Goal: Task Accomplishment & Management: Use online tool/utility

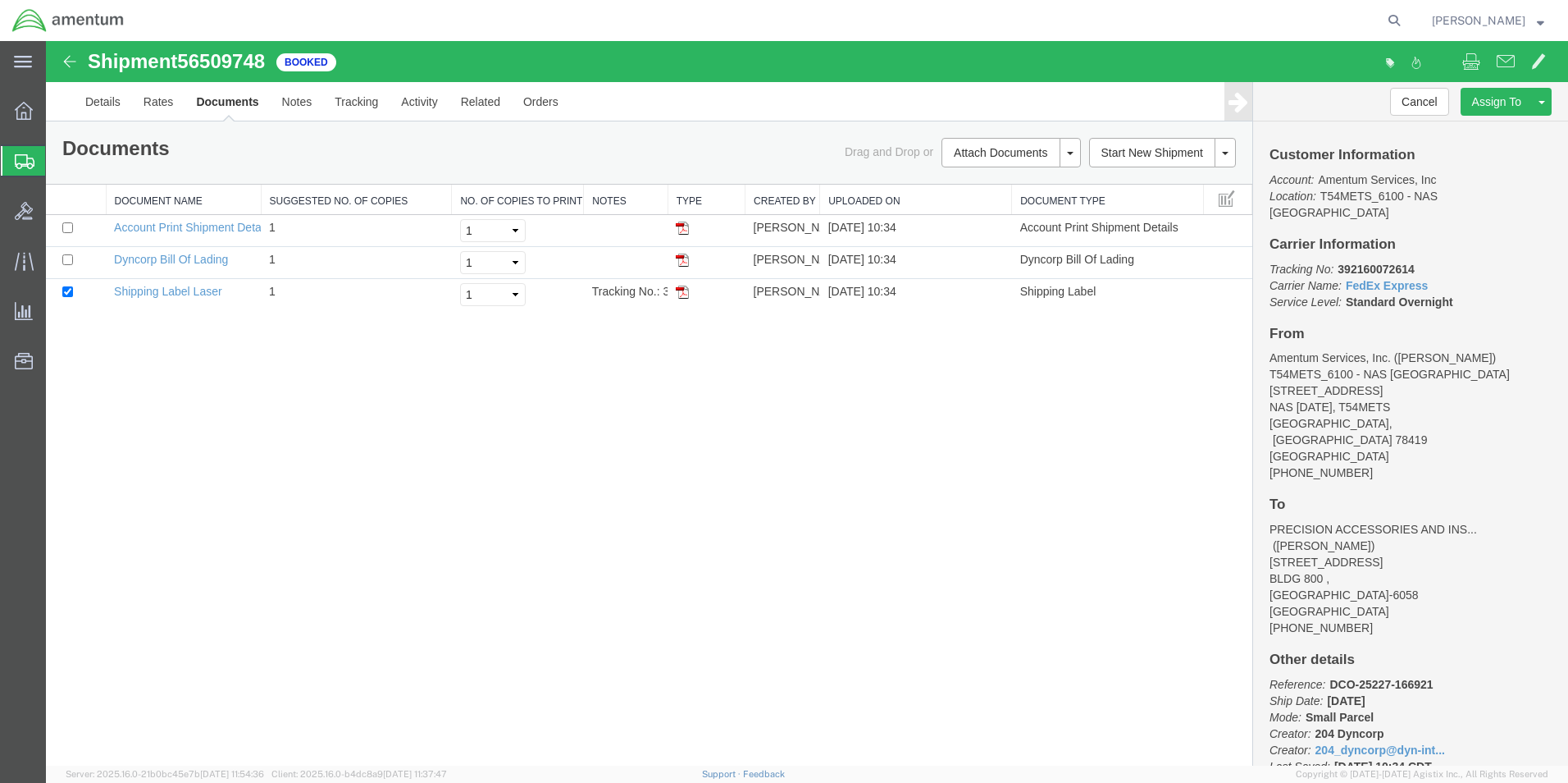
click at [19, 160] on icon at bounding box center [25, 161] width 20 height 15
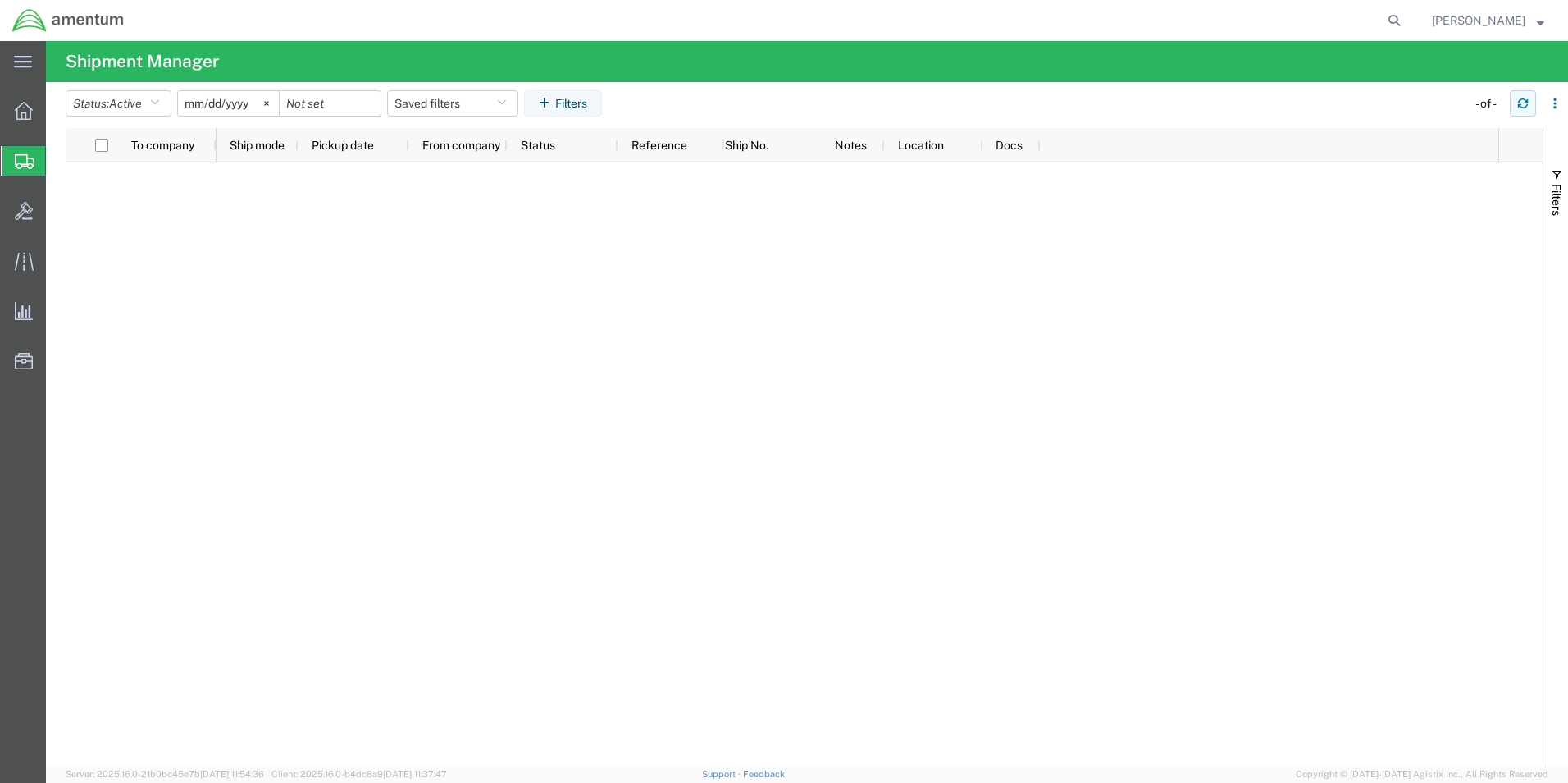
click at [1517, 107] on icon "button" at bounding box center [1523, 103] width 12 height 12
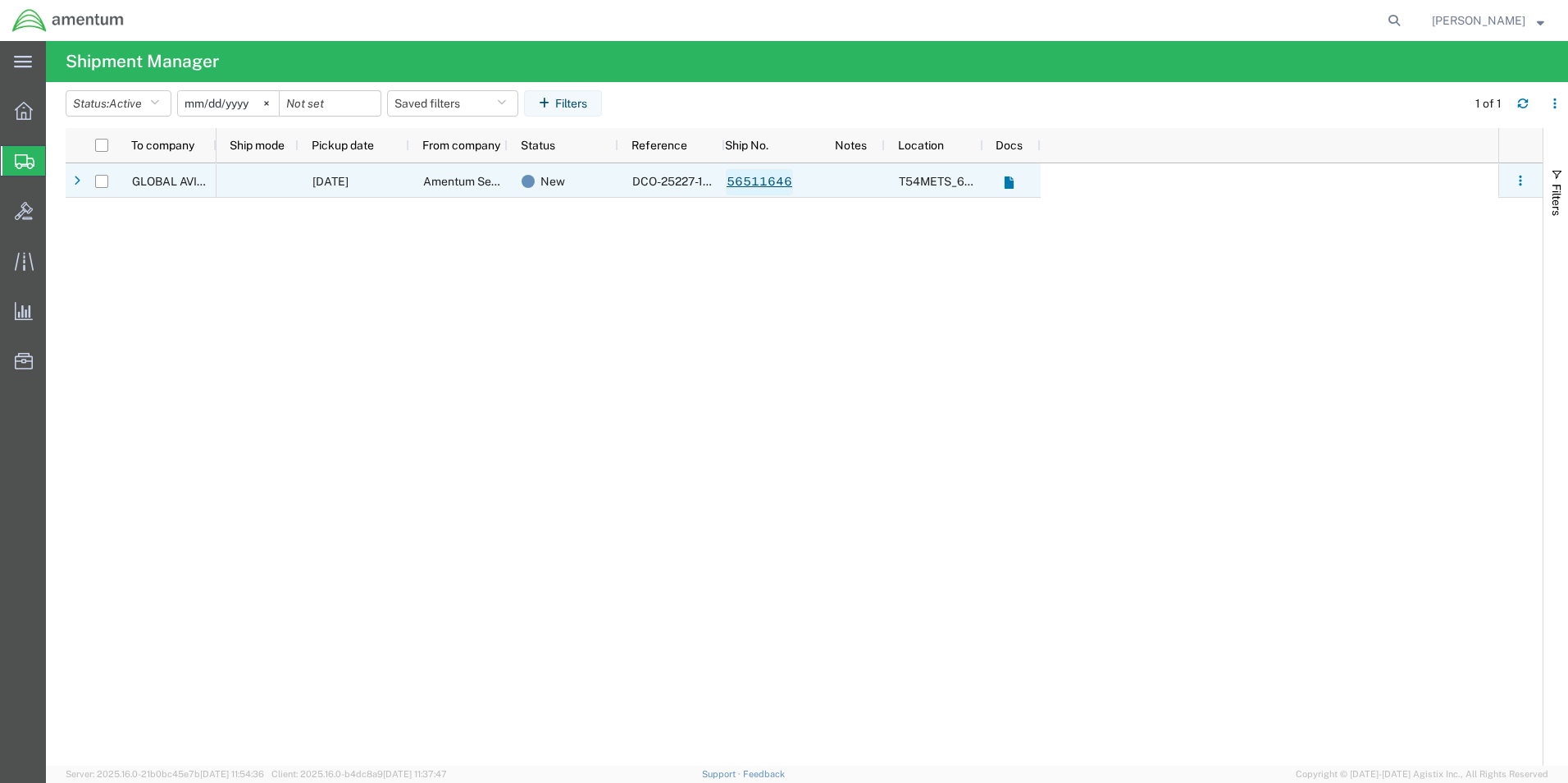
click at [775, 185] on link "56511646" at bounding box center [759, 182] width 67 height 27
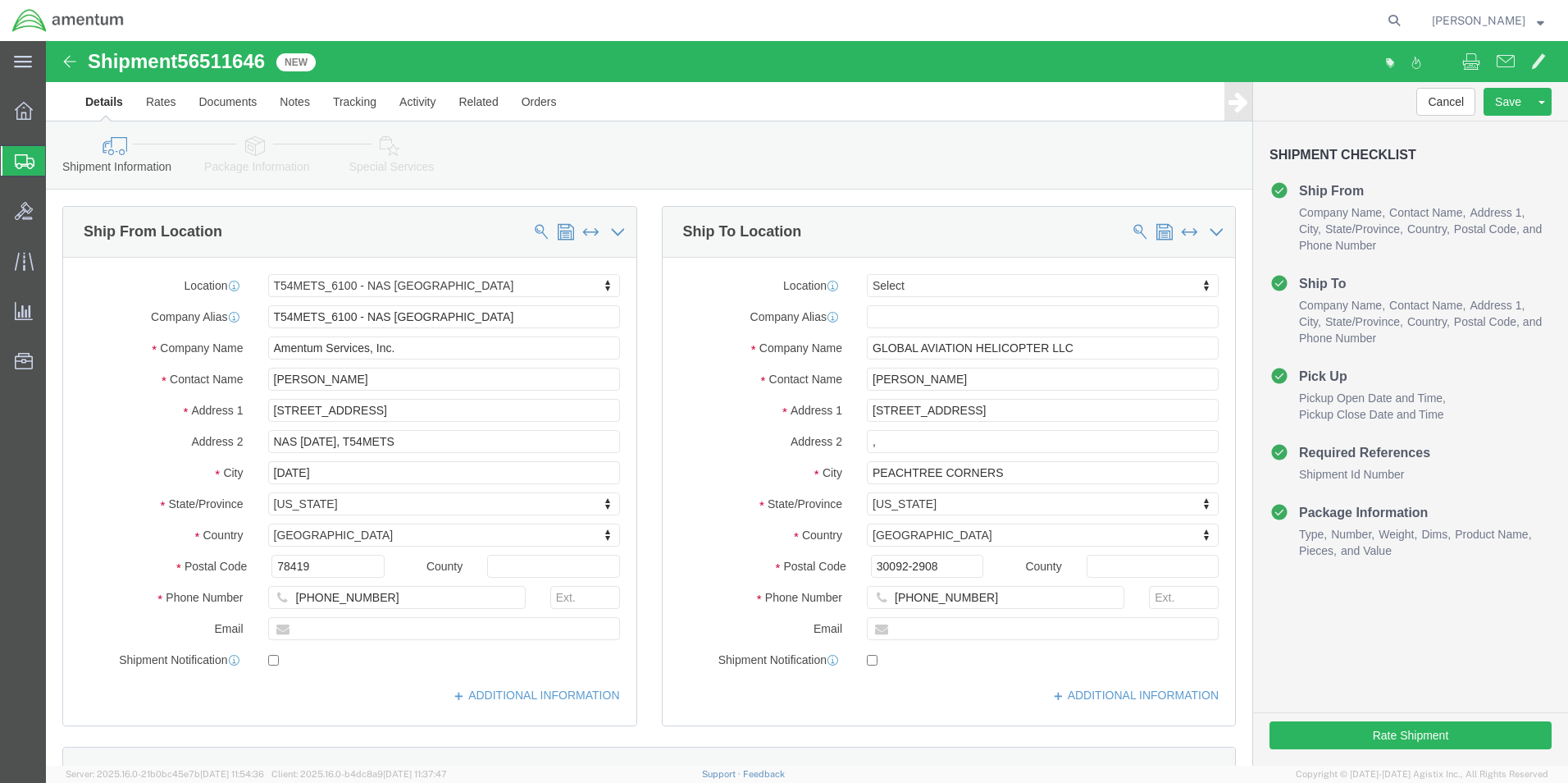
select select "67191"
select select
click button "Rate Shipment"
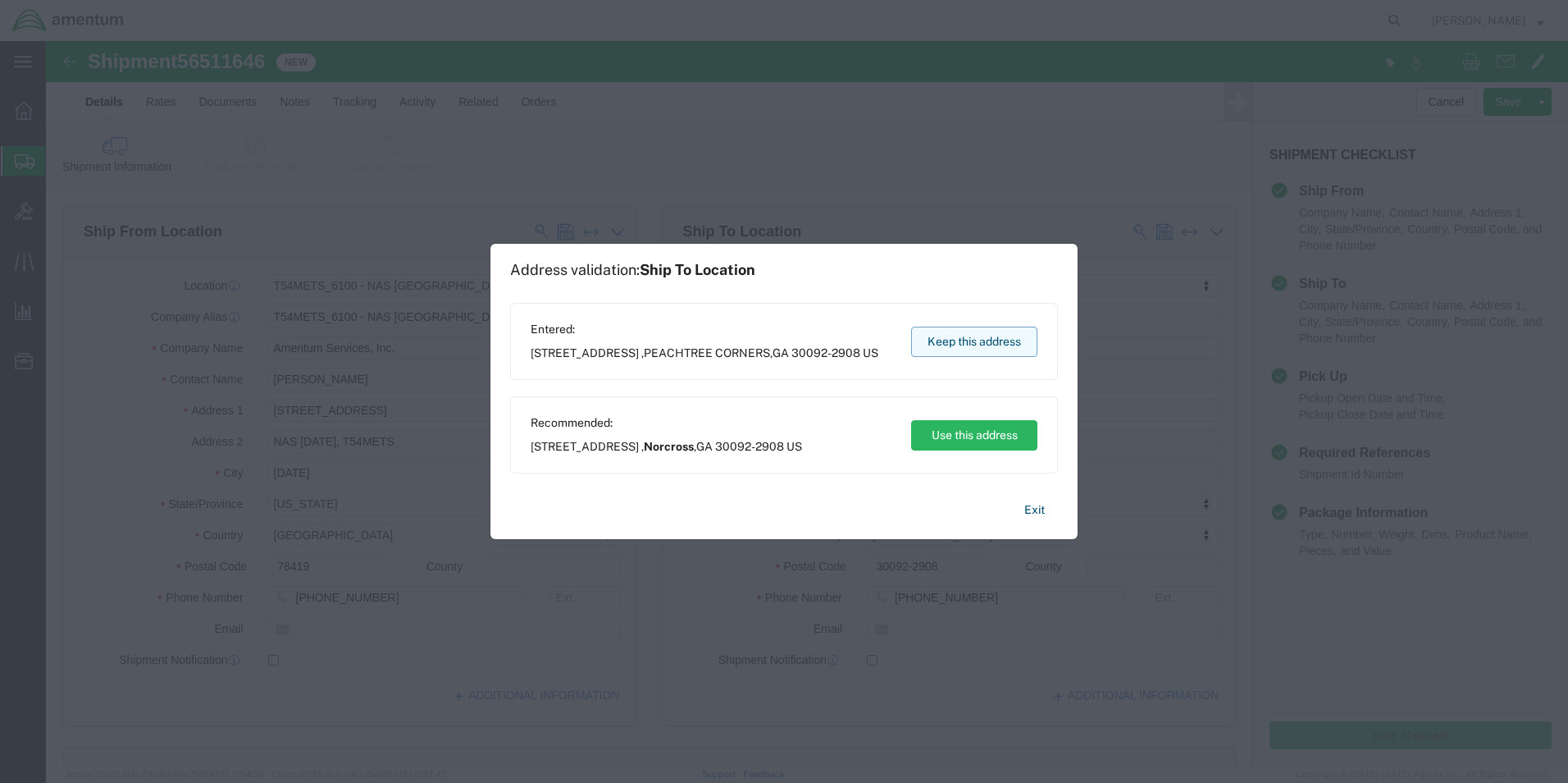
drag, startPoint x: 969, startPoint y: 339, endPoint x: 922, endPoint y: 300, distance: 61.1
click at [969, 339] on button "Keep this address" at bounding box center [974, 341] width 126 height 30
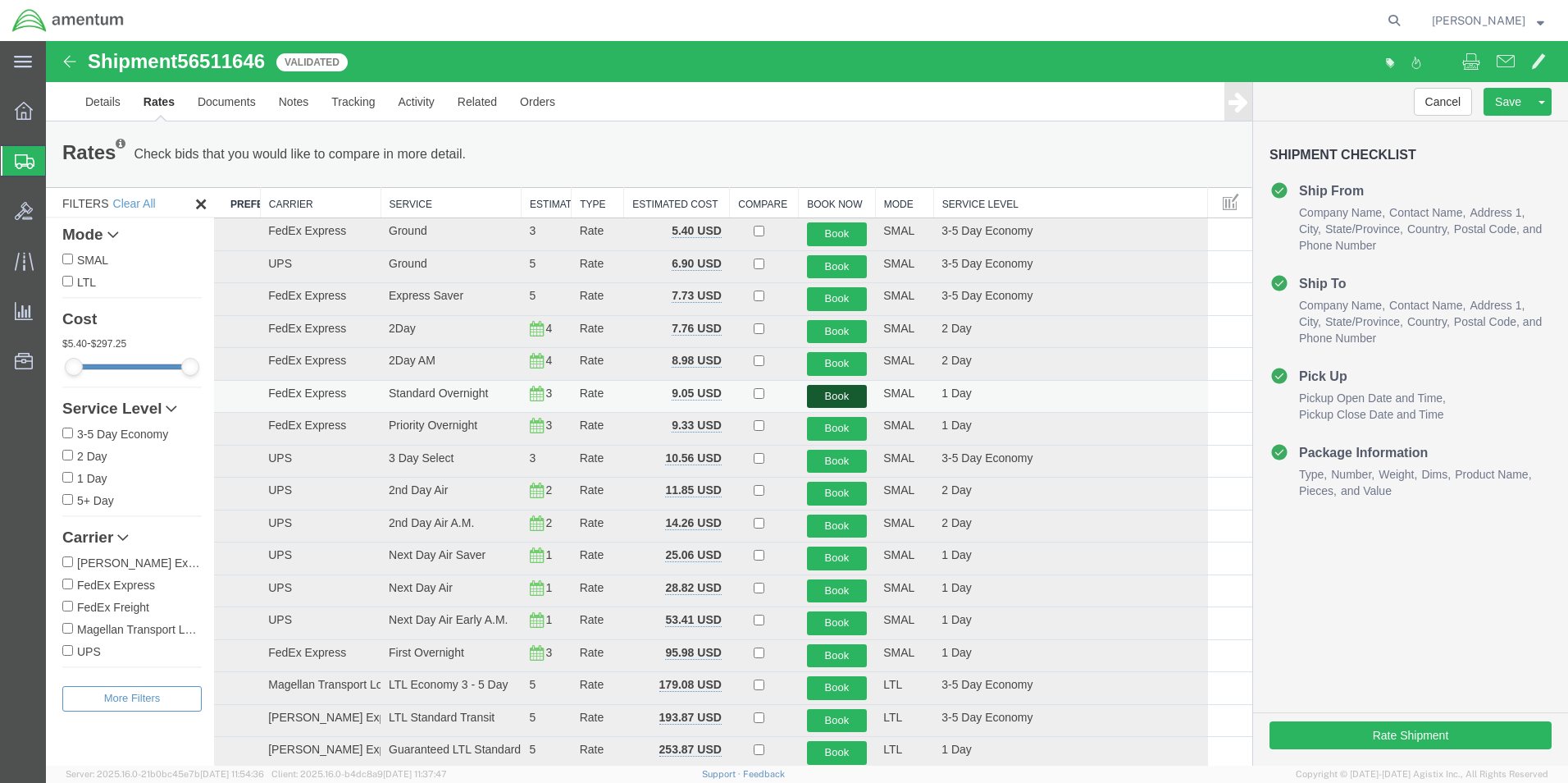
click at [828, 391] on button "Book" at bounding box center [837, 396] width 61 height 24
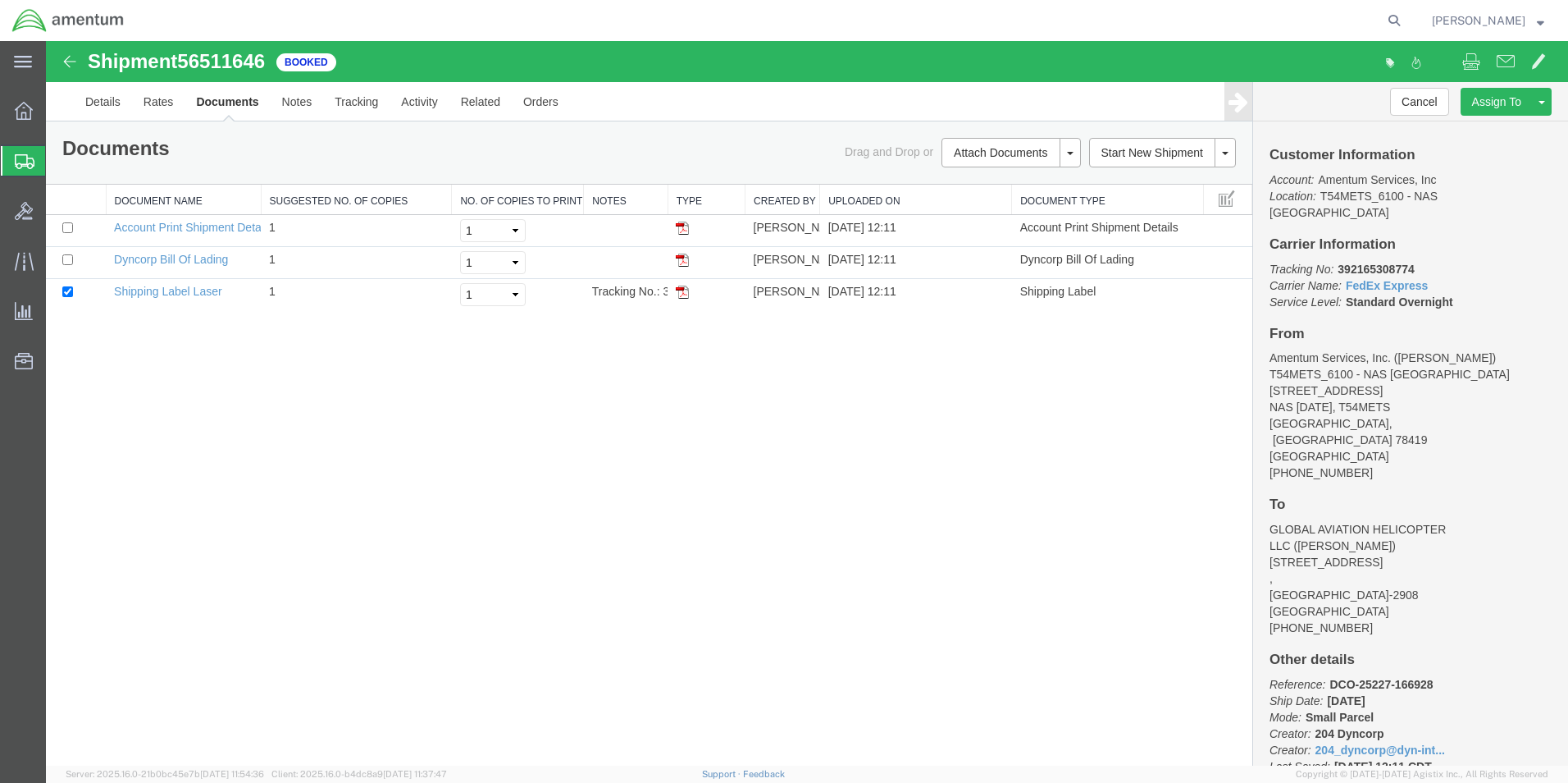
drag, startPoint x: 685, startPoint y: 294, endPoint x: 759, endPoint y: 415, distance: 141.8
click at [685, 294] on img at bounding box center [682, 292] width 13 height 13
click at [21, 165] on icon at bounding box center [25, 161] width 20 height 15
